Goal: Entertainment & Leisure: Consume media (video, audio)

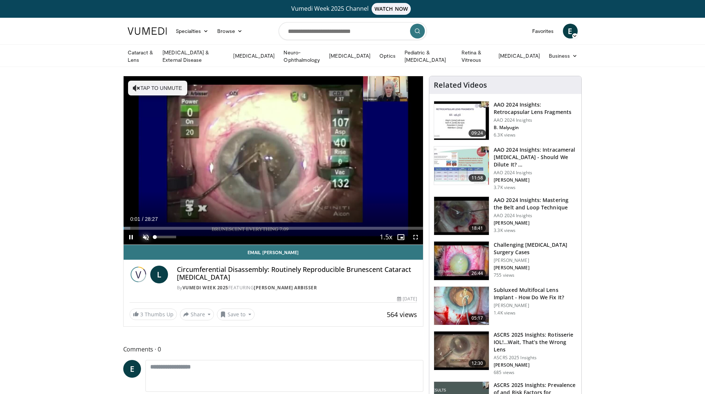
click at [145, 238] on span "Video Player" at bounding box center [145, 237] width 15 height 15
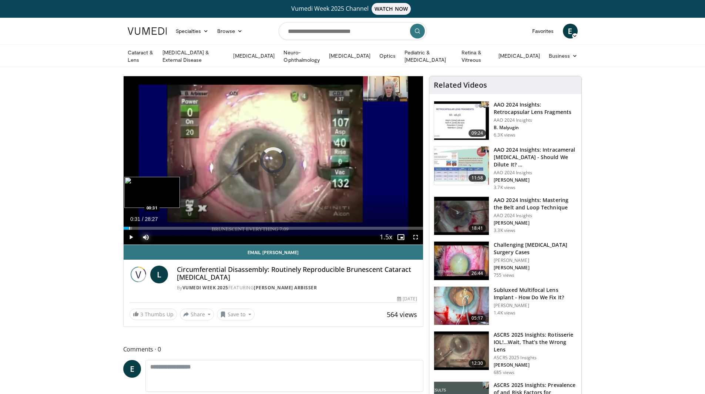
click at [129, 227] on div "Progress Bar" at bounding box center [129, 228] width 1 height 3
click at [137, 227] on div "Progress Bar" at bounding box center [137, 228] width 1 height 3
click at [145, 227] on div "Progress Bar" at bounding box center [145, 228] width 1 height 3
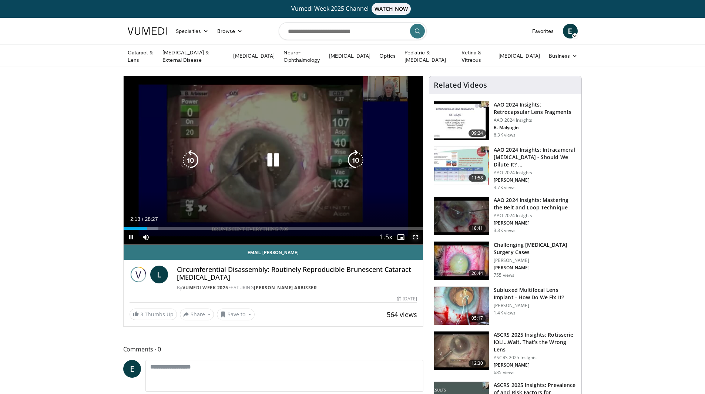
drag, startPoint x: 415, startPoint y: 236, endPoint x: 415, endPoint y: 268, distance: 32.2
click at [415, 236] on span "Video Player" at bounding box center [415, 237] width 15 height 15
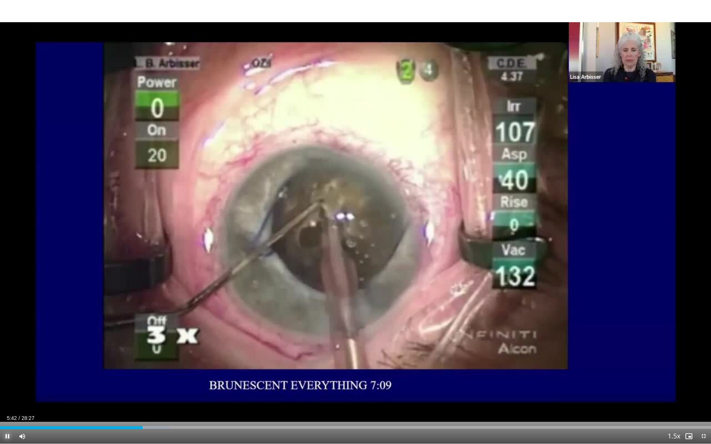
click at [8, 394] on span "Video Player" at bounding box center [7, 436] width 15 height 15
click at [703, 394] on span "Video Player" at bounding box center [703, 436] width 15 height 15
